Goal: Communication & Community: Answer question/provide support

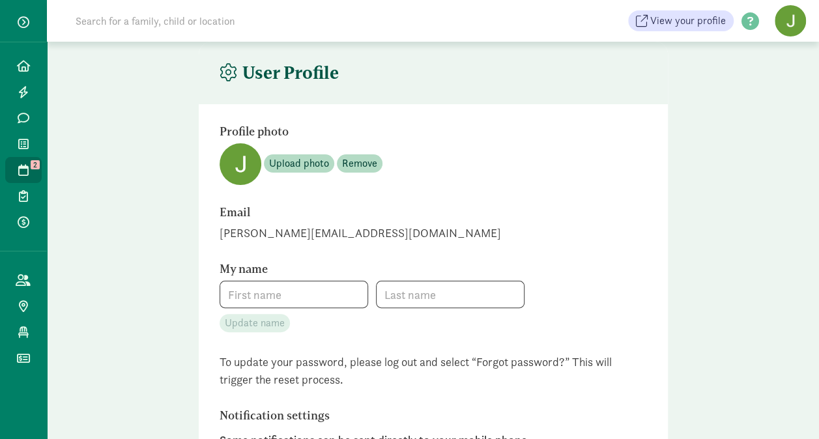
type input "[PERSON_NAME]"
type input "Sanchez Lira"
type input "_"
click at [21, 166] on icon at bounding box center [23, 170] width 10 height 12
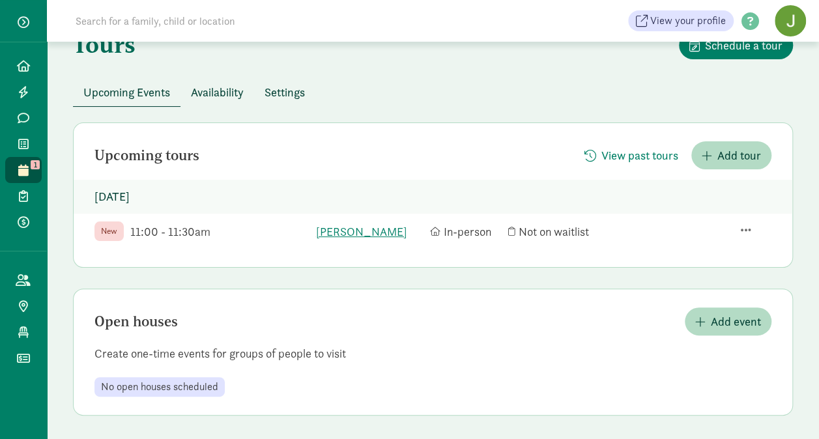
scroll to position [38, 0]
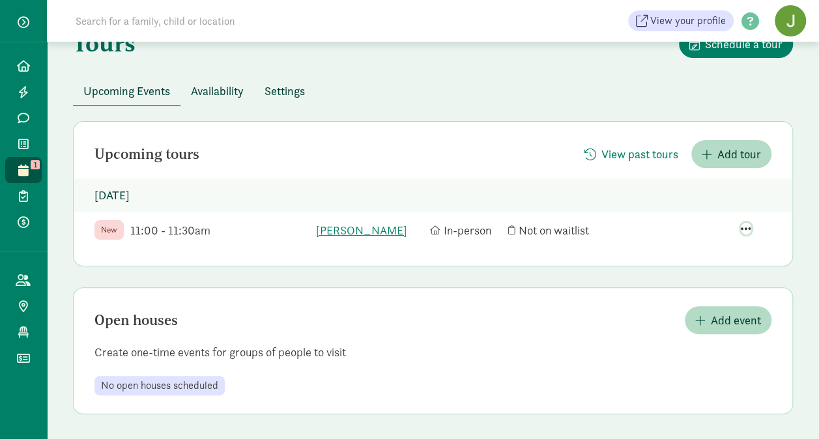
click at [749, 227] on span "button" at bounding box center [746, 229] width 10 height 12
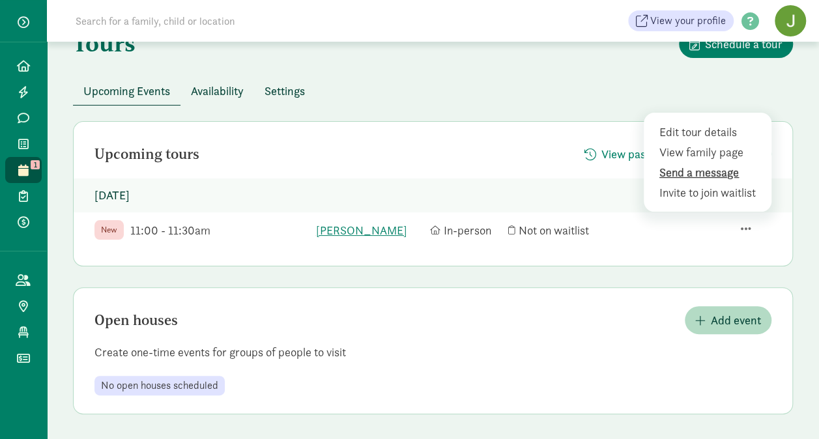
click at [710, 184] on div "Send a message" at bounding box center [710, 193] width 101 height 18
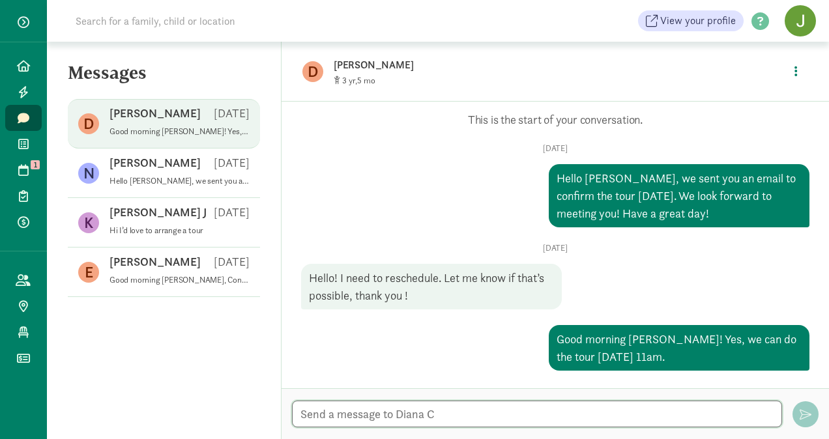
click at [525, 418] on textarea at bounding box center [537, 414] width 490 height 27
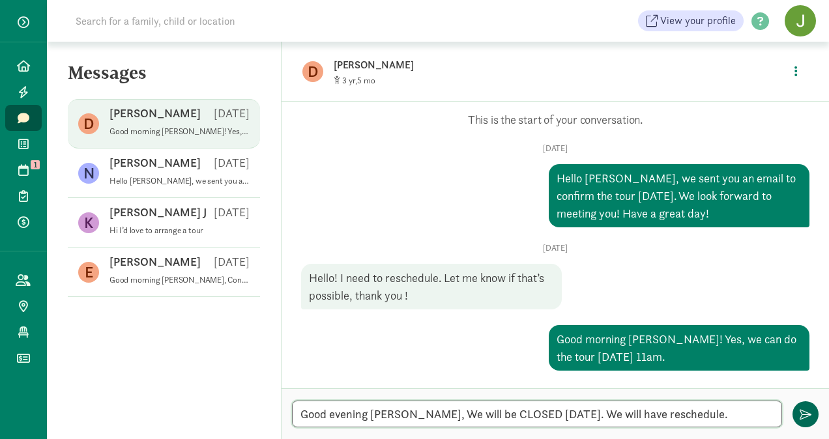
type textarea "Good evening [PERSON_NAME], We will be CLOSED [DATE]. We will have reschedule."
click at [804, 409] on span "button" at bounding box center [806, 415] width 12 height 12
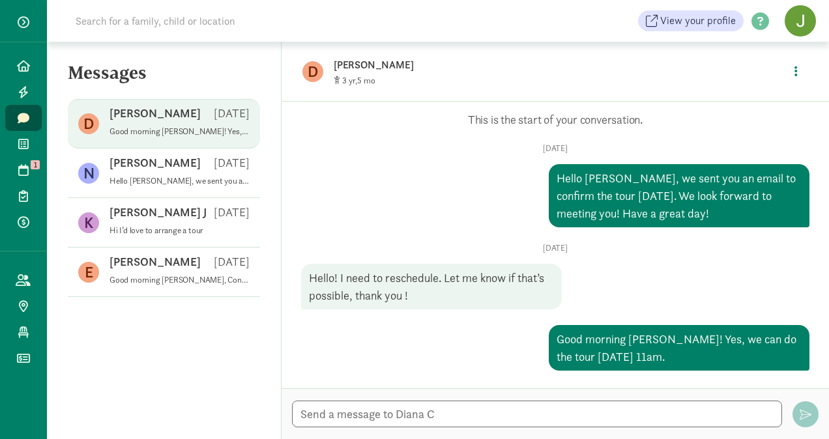
scroll to position [80, 0]
